Goal: Task Accomplishment & Management: Use online tool/utility

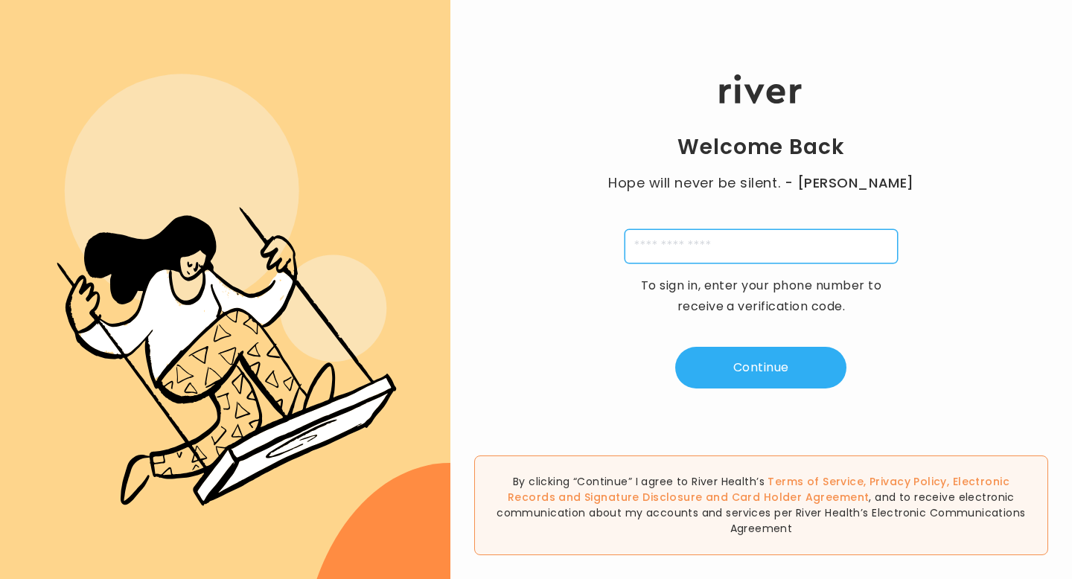
click at [655, 244] on input "tel" at bounding box center [761, 246] width 273 height 34
type input "**********"
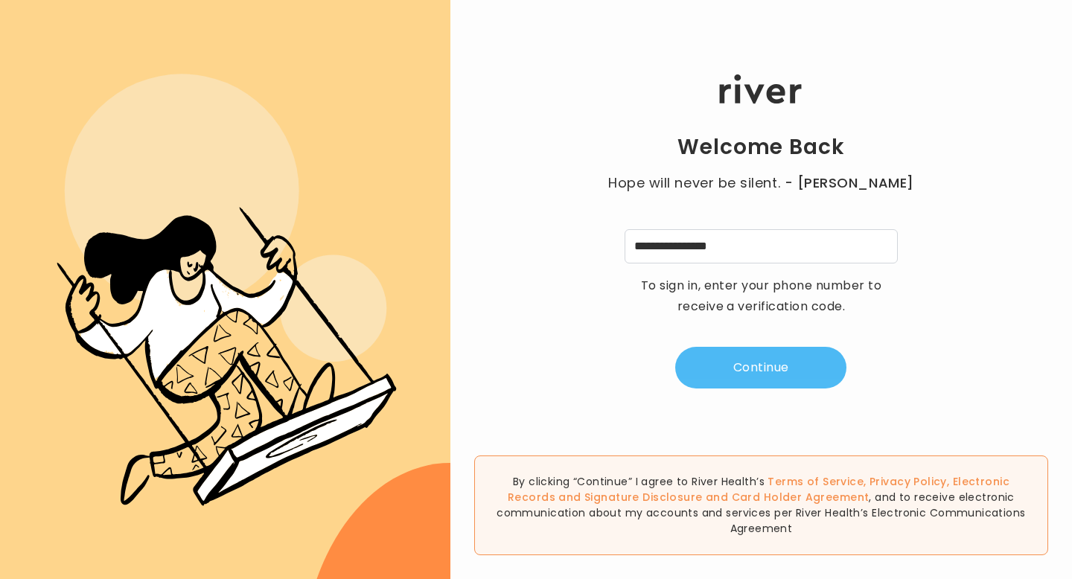
click at [756, 376] on button "Continue" at bounding box center [760, 368] width 171 height 42
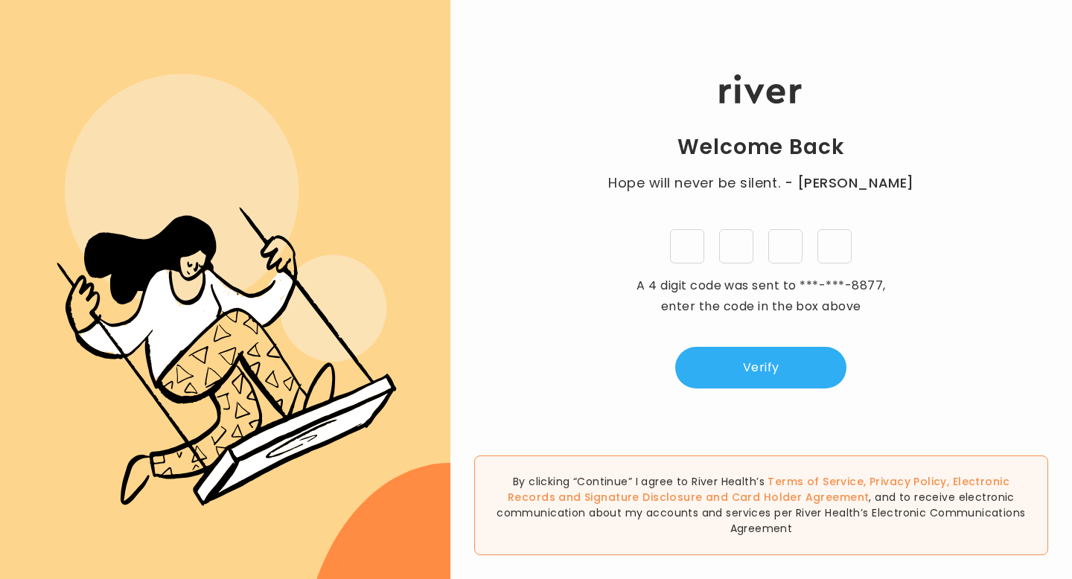
type input "*"
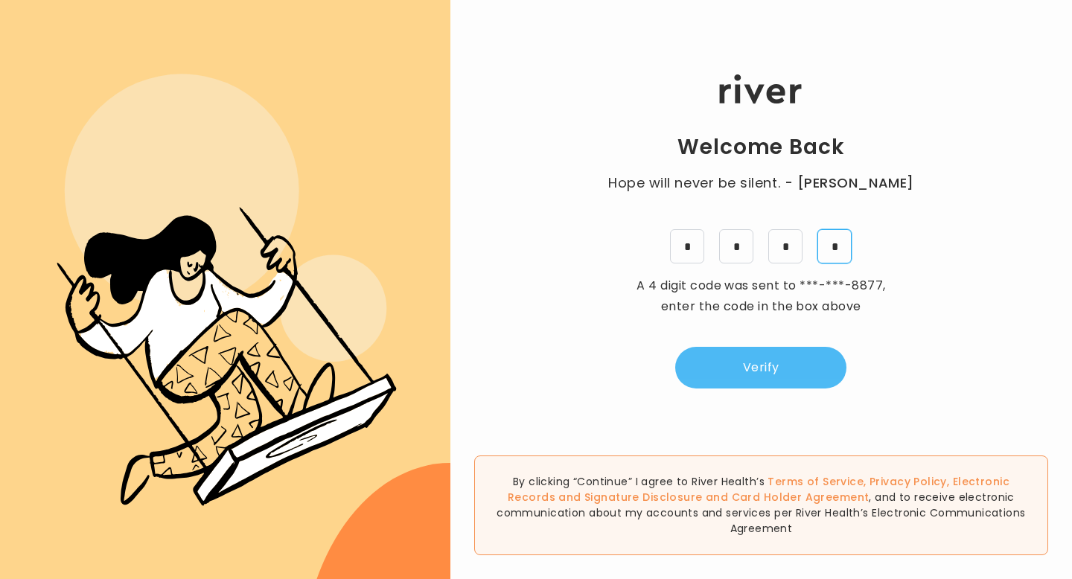
type input "*"
click at [802, 369] on button "Verify" at bounding box center [760, 368] width 171 height 42
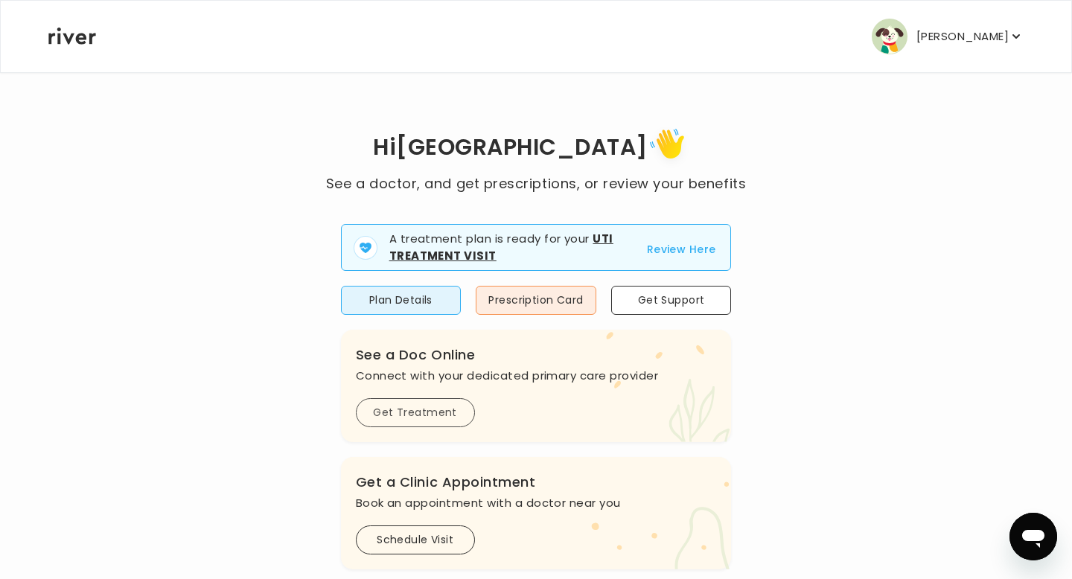
click at [439, 416] on button "Get Treatment" at bounding box center [415, 412] width 119 height 29
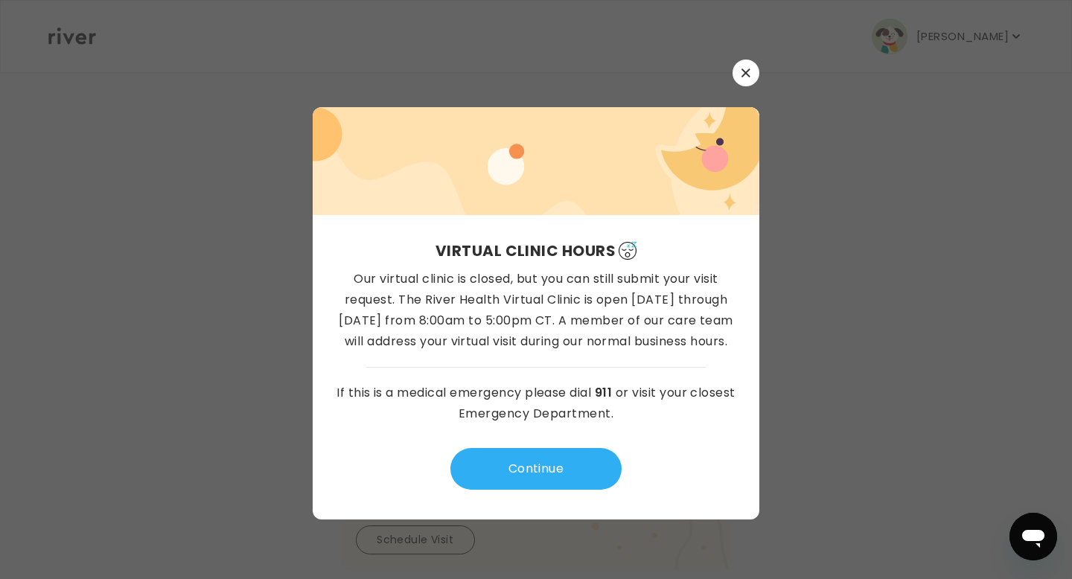
click at [751, 70] on button "button" at bounding box center [746, 73] width 27 height 27
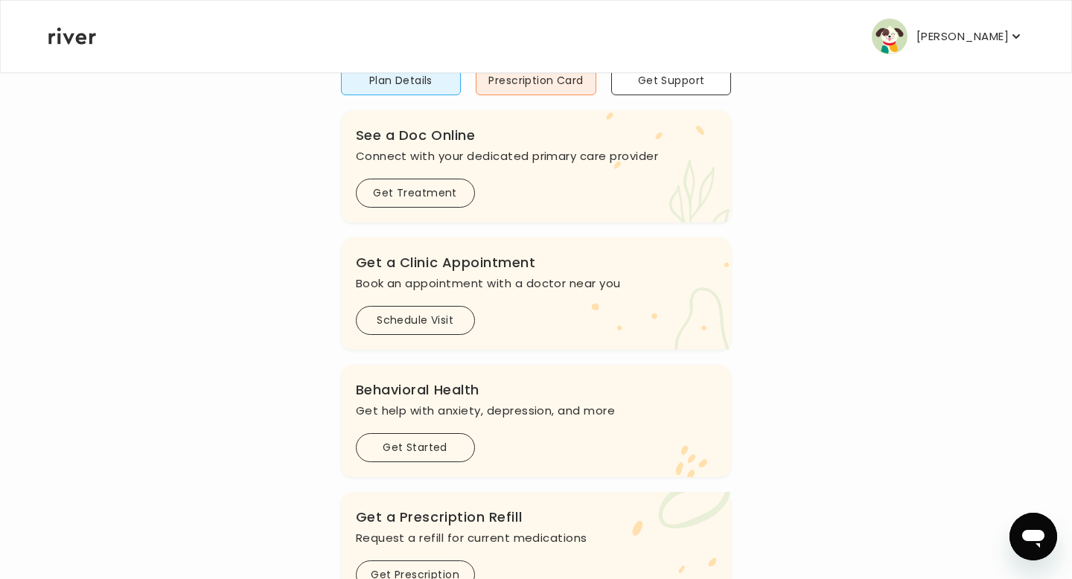
scroll to position [209, 0]
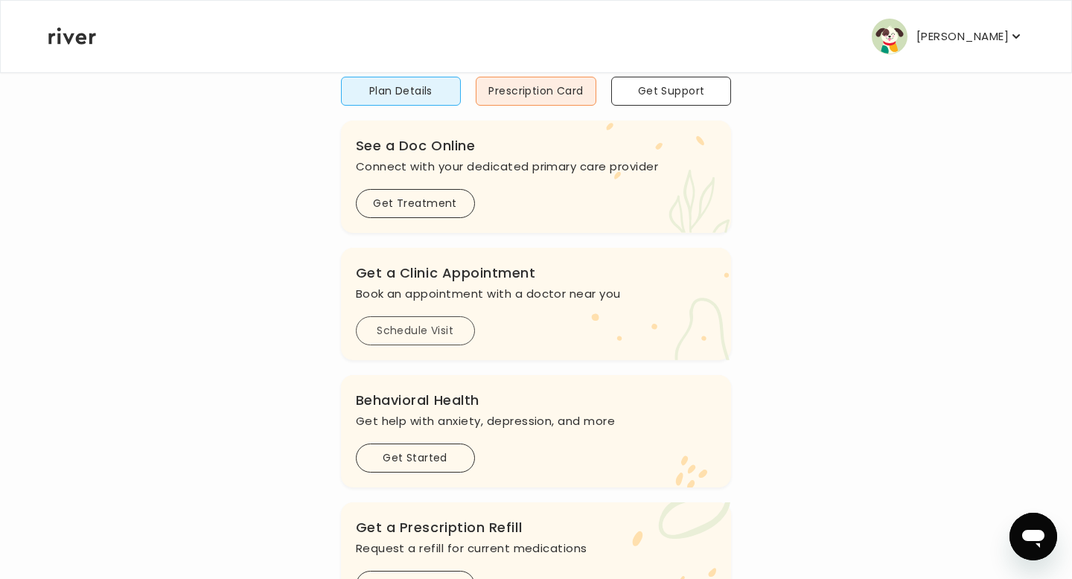
click at [465, 337] on button "Schedule Visit" at bounding box center [415, 331] width 119 height 29
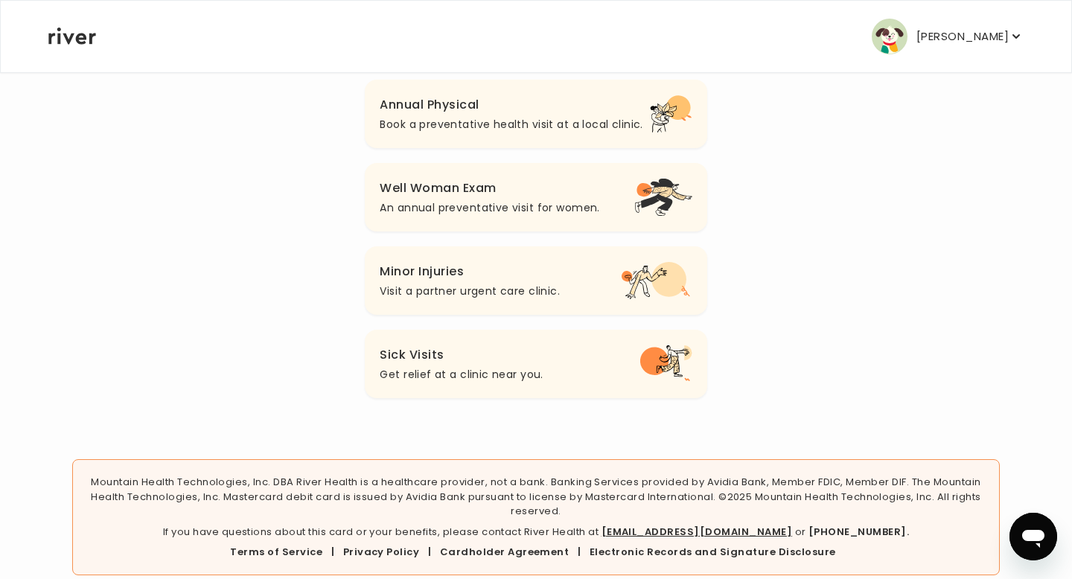
scroll to position [194, 0]
click at [480, 346] on h3 "Sick Visits" at bounding box center [461, 353] width 163 height 21
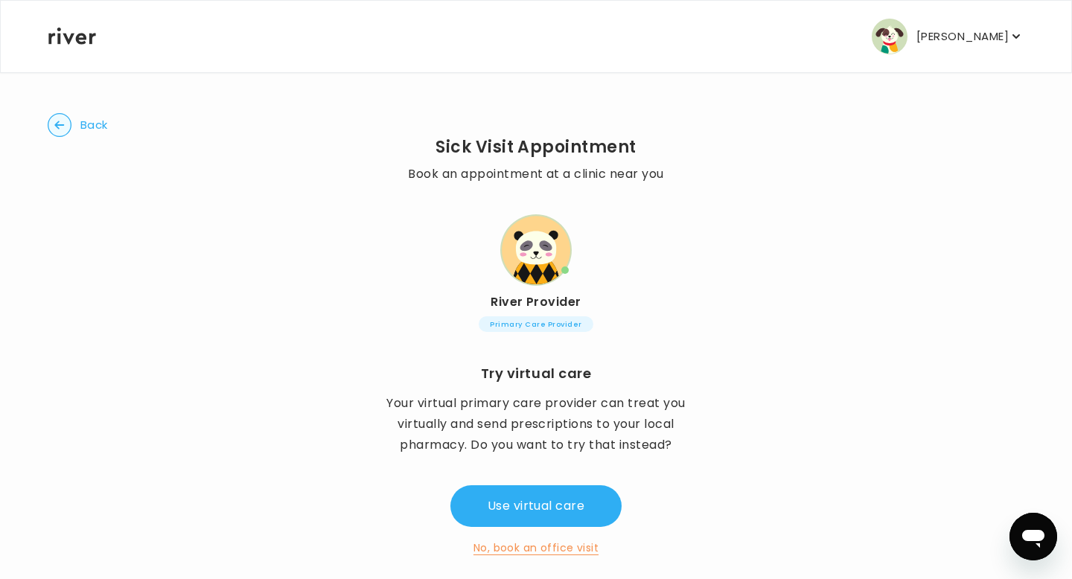
click at [77, 119] on button "Back" at bounding box center [78, 125] width 60 height 24
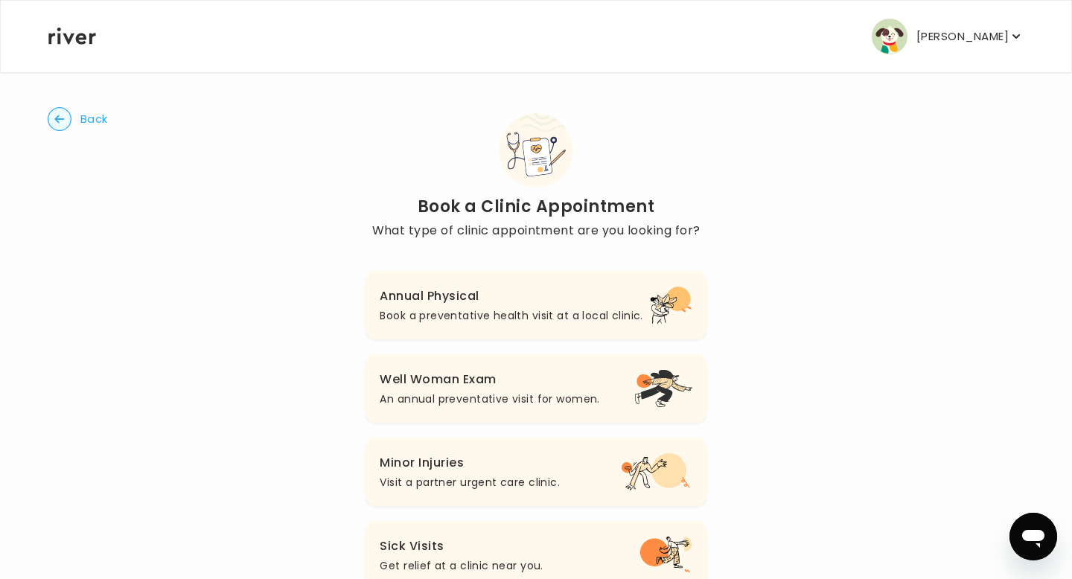
click at [53, 112] on circle "button" at bounding box center [59, 119] width 23 height 23
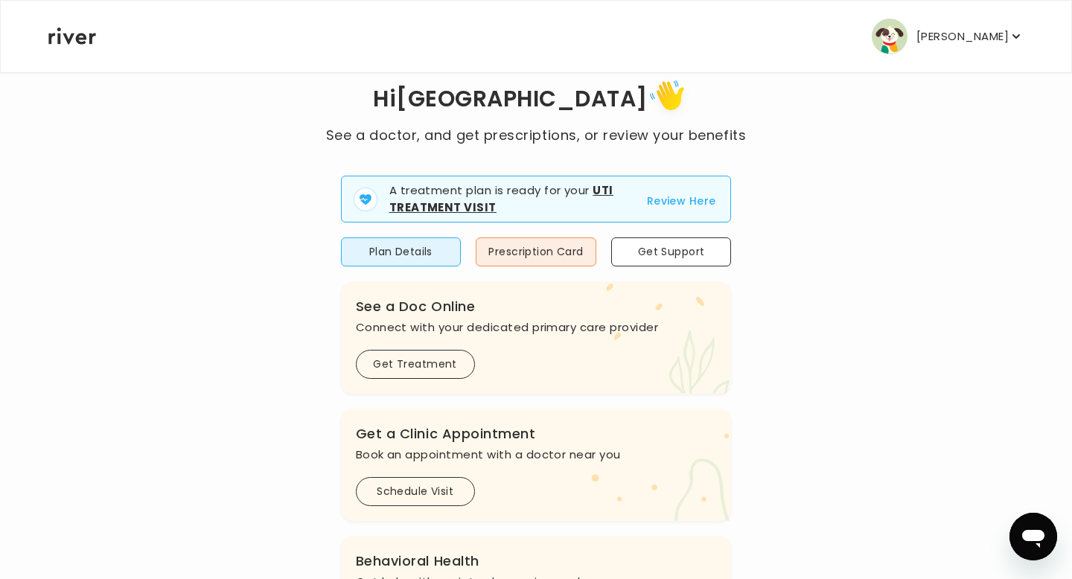
scroll to position [48, 0]
click at [556, 258] on button "Prescription Card" at bounding box center [536, 252] width 121 height 29
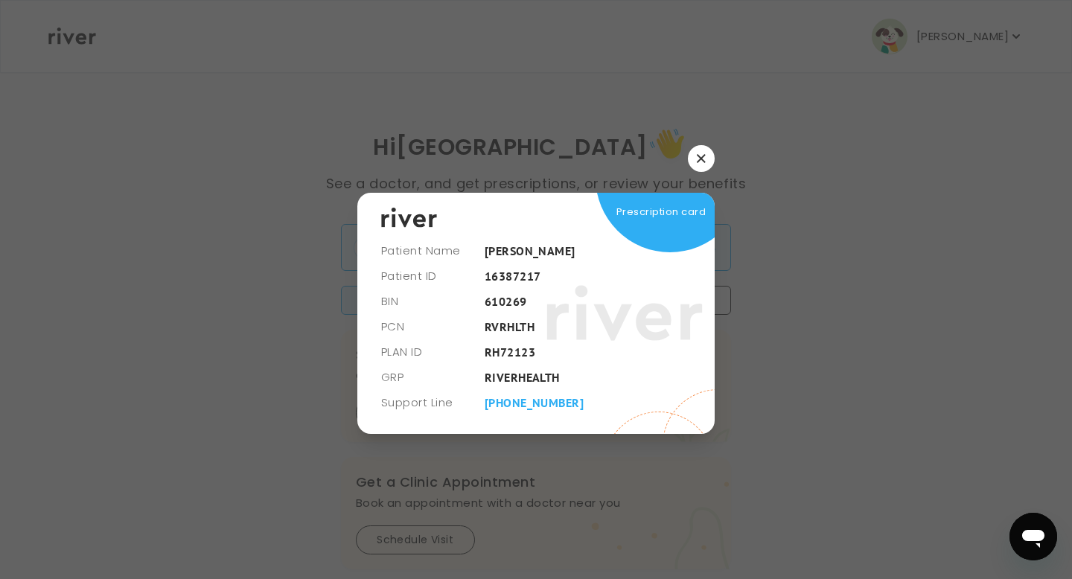
scroll to position [0, 0]
click at [705, 155] on icon "button" at bounding box center [701, 159] width 8 height 8
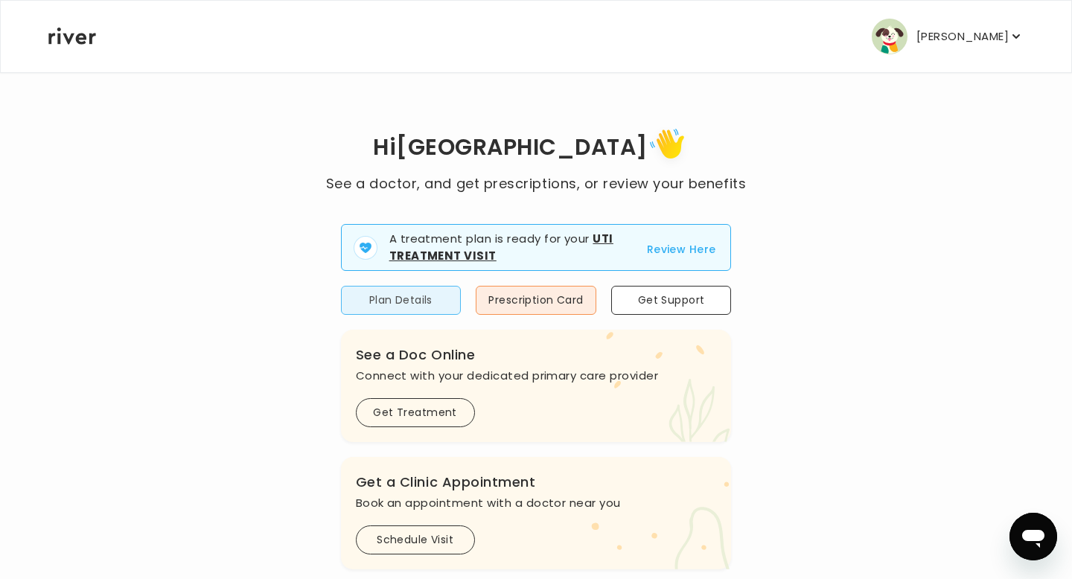
click at [397, 306] on button "Plan Details" at bounding box center [401, 300] width 121 height 29
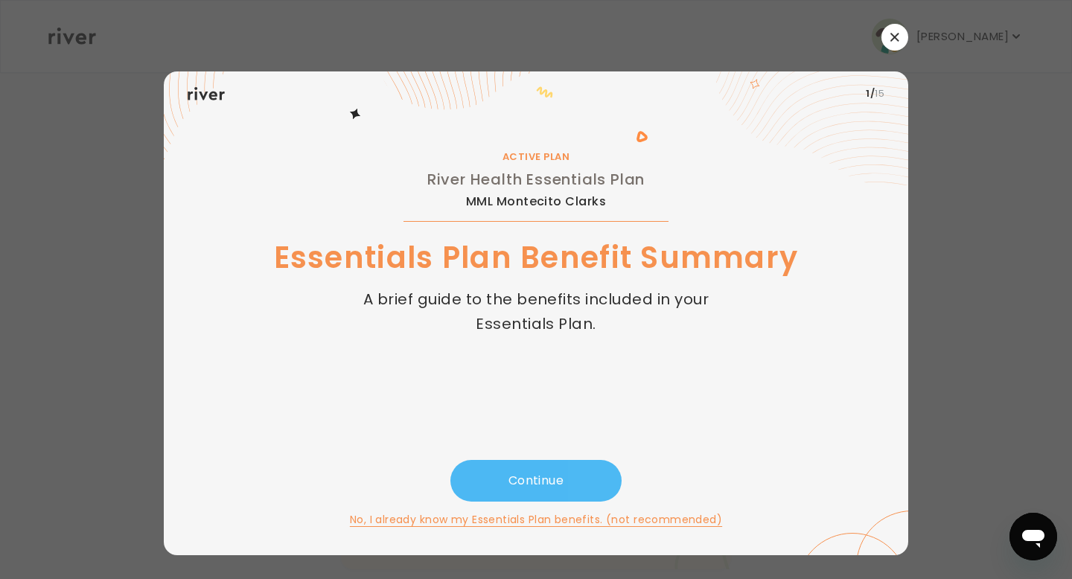
click at [565, 493] on button "Continue" at bounding box center [536, 481] width 171 height 42
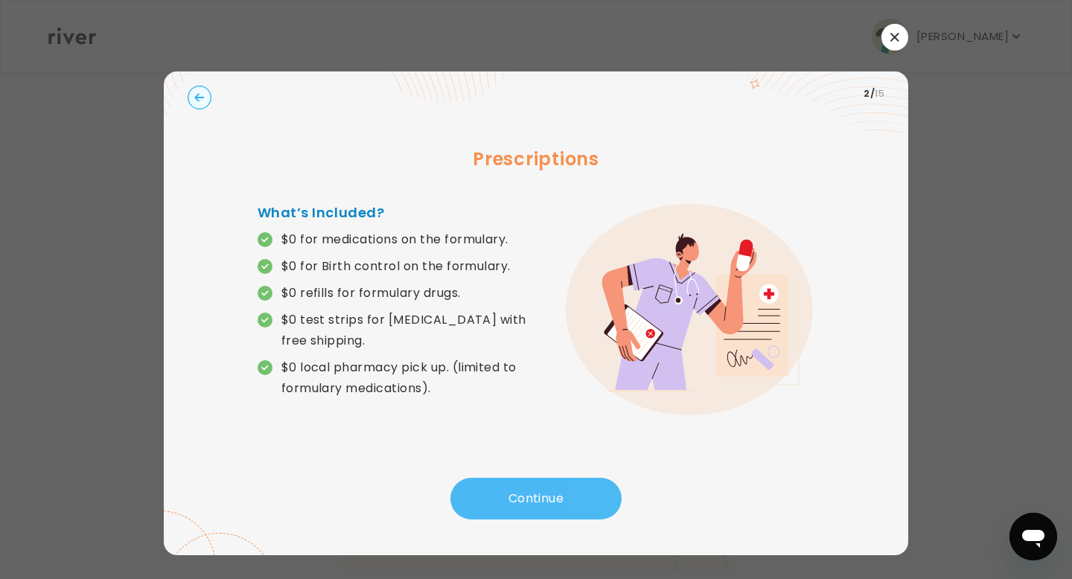
click at [562, 515] on button "Continue" at bounding box center [536, 499] width 171 height 42
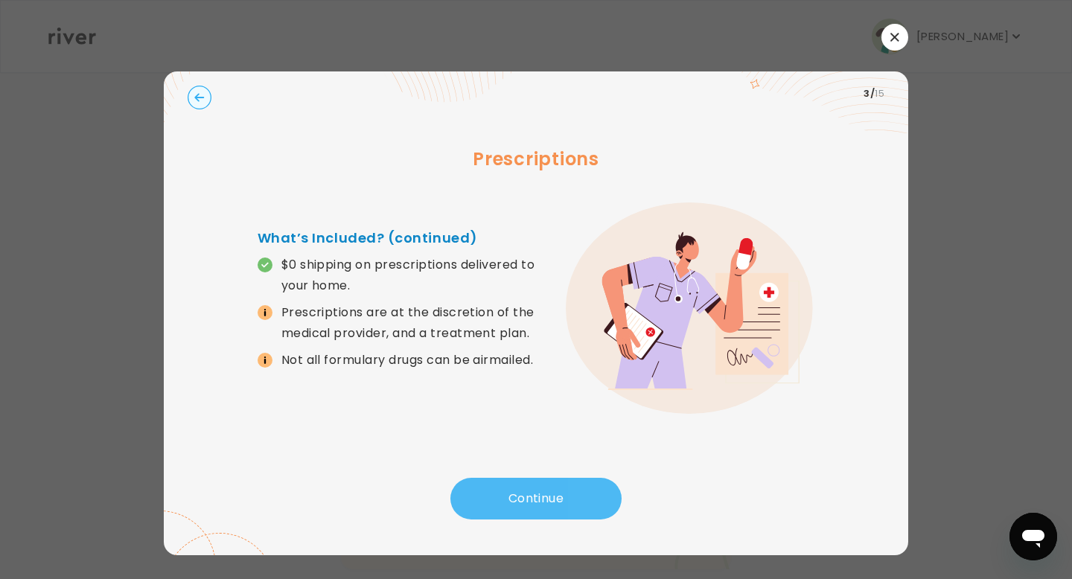
click at [563, 497] on button "Continue" at bounding box center [536, 499] width 171 height 42
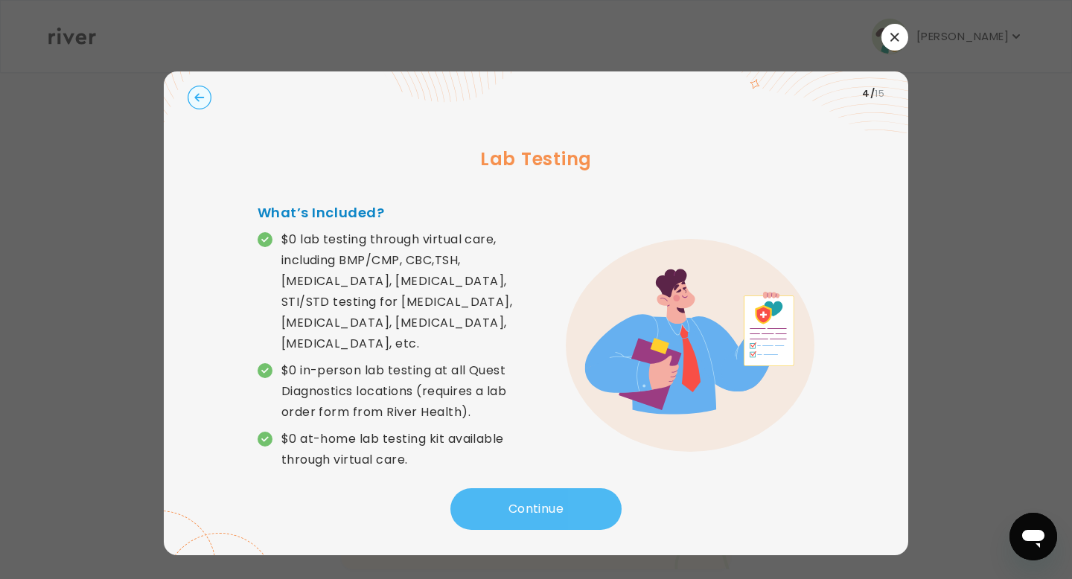
click at [563, 497] on button "Continue" at bounding box center [536, 510] width 171 height 42
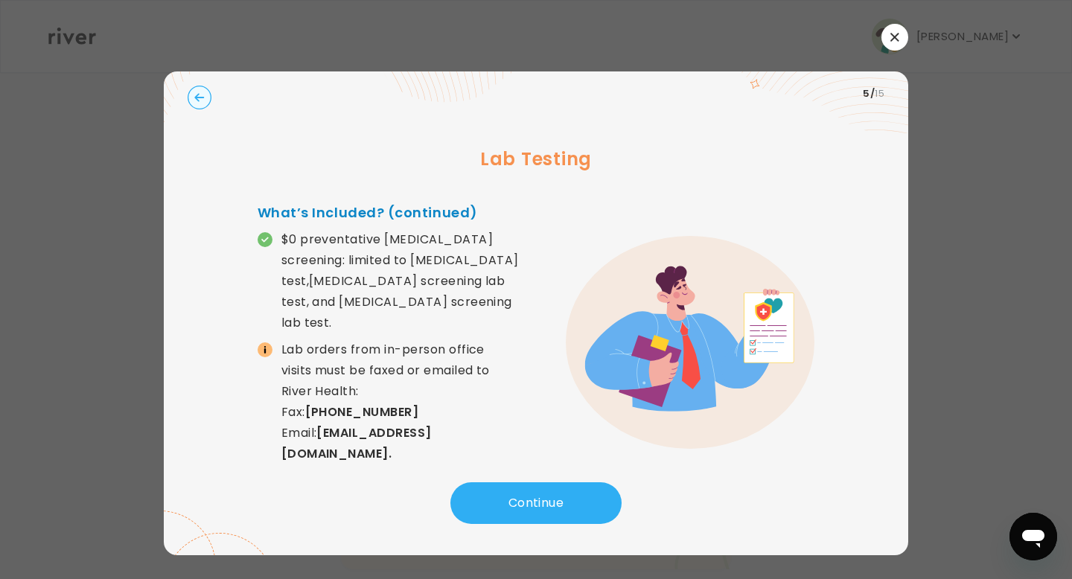
click at [203, 103] on circle "button" at bounding box center [199, 97] width 23 height 23
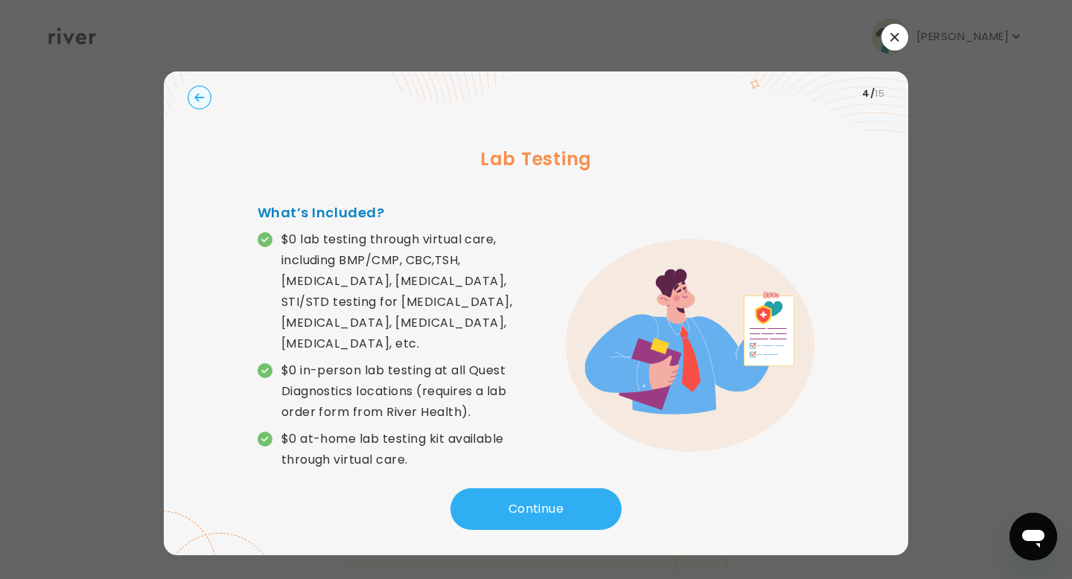
click at [896, 37] on icon "button" at bounding box center [895, 37] width 9 height 9
